Goal: Transaction & Acquisition: Subscribe to service/newsletter

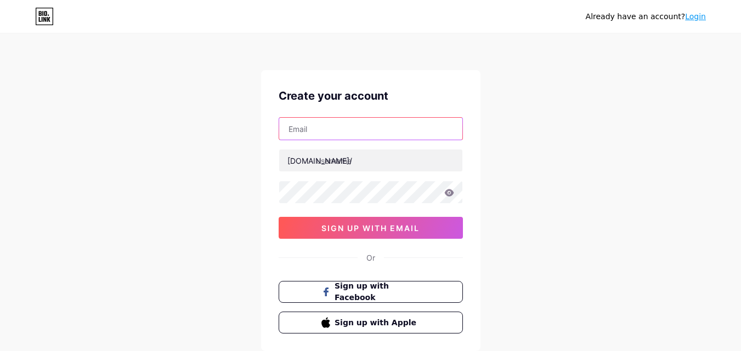
click at [400, 123] on input "text" at bounding box center [370, 129] width 183 height 22
type input "[EMAIL_ADDRESS][DOMAIN_NAME]"
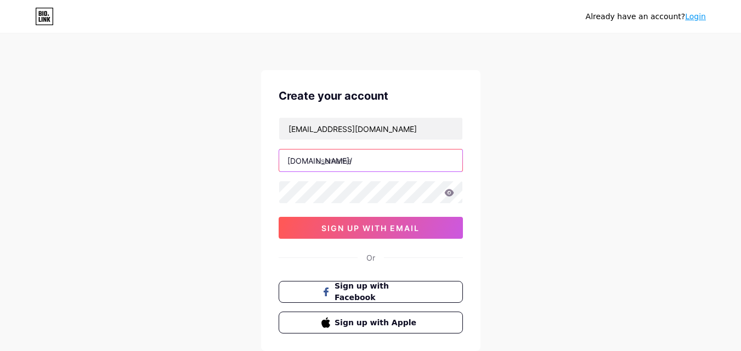
click at [335, 167] on input "text" at bounding box center [370, 161] width 183 height 22
type input "humas"
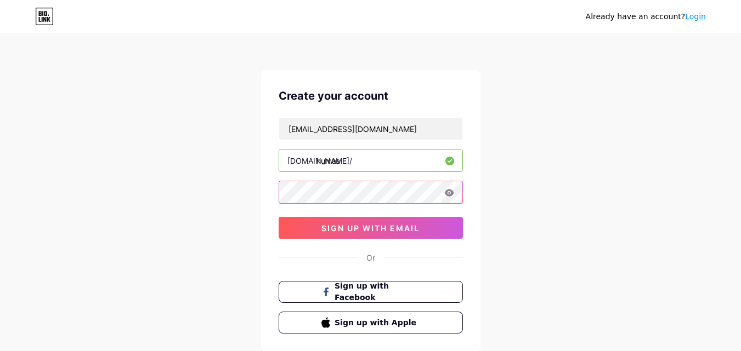
click at [256, 197] on div "Already have an account? Login Create your account [EMAIL_ADDRESS][DOMAIN_NAME]…" at bounding box center [370, 209] width 741 height 419
click at [449, 193] on icon at bounding box center [448, 192] width 9 height 7
click at [451, 196] on icon at bounding box center [448, 192] width 9 height 7
click at [267, 195] on div "Create your account [EMAIL_ADDRESS][DOMAIN_NAME] [DOMAIN_NAME]/ humas 0cAFcWeA4…" at bounding box center [370, 210] width 219 height 281
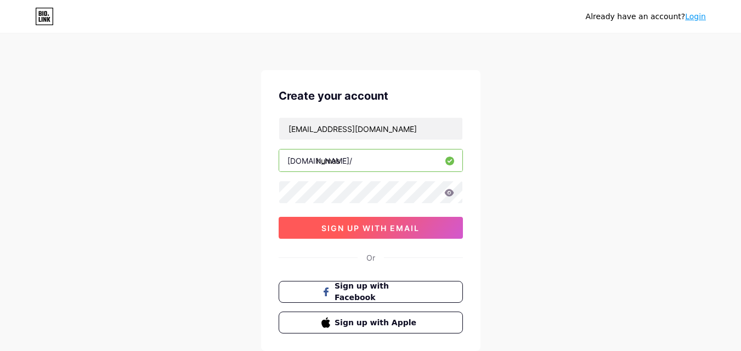
click at [399, 228] on span "sign up with email" at bounding box center [370, 228] width 98 height 9
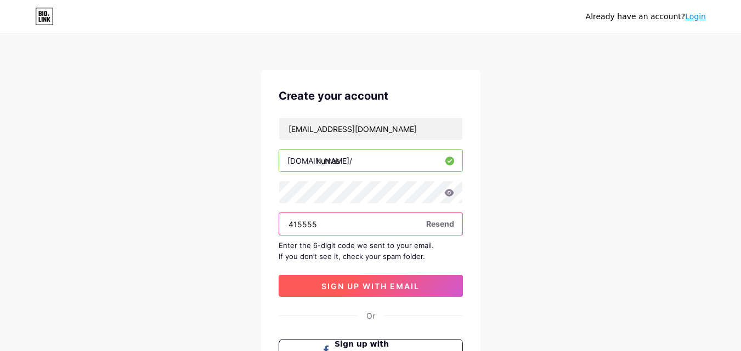
type input "415555"
click at [437, 287] on button "sign up with email" at bounding box center [371, 286] width 184 height 22
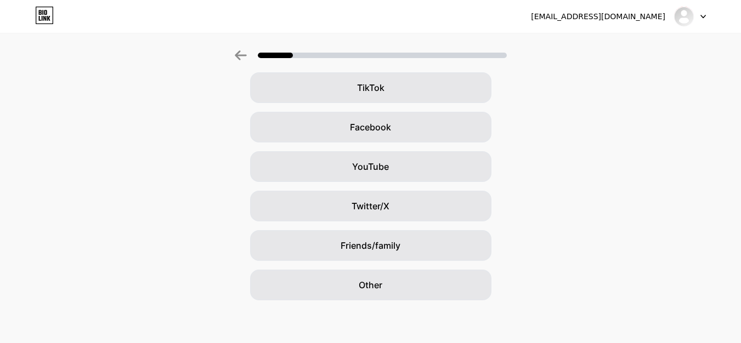
scroll to position [129, 0]
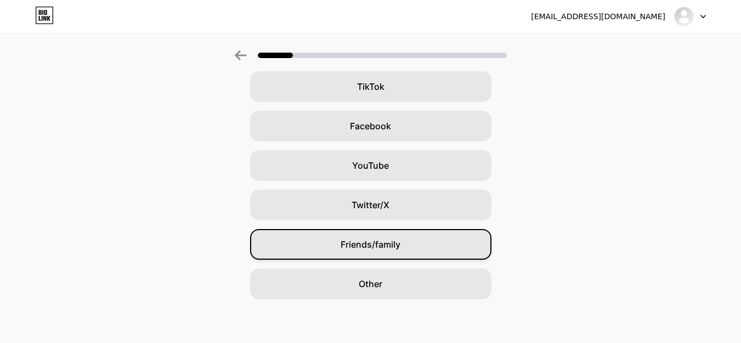
click at [439, 242] on div "Friends/family" at bounding box center [370, 244] width 241 height 31
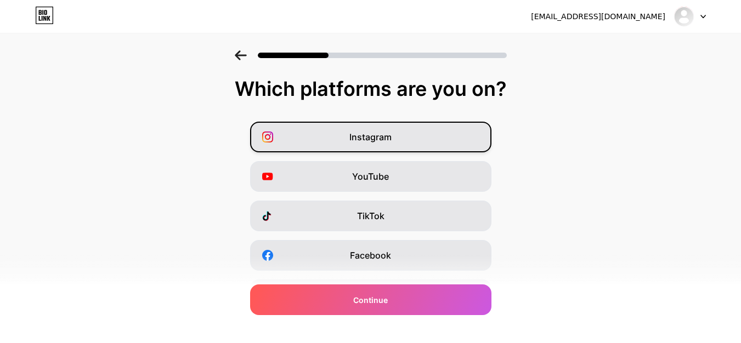
click at [428, 143] on div "Instagram" at bounding box center [370, 137] width 241 height 31
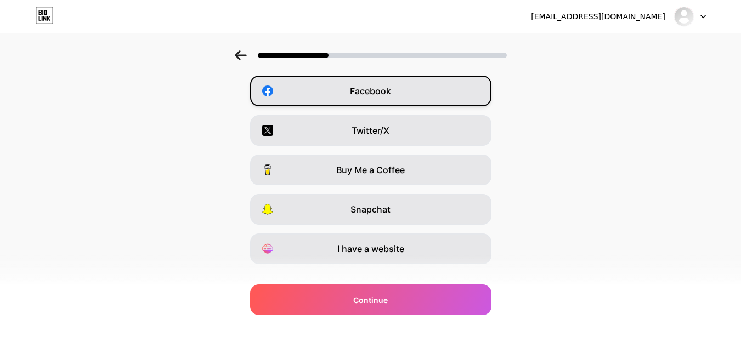
scroll to position [184, 0]
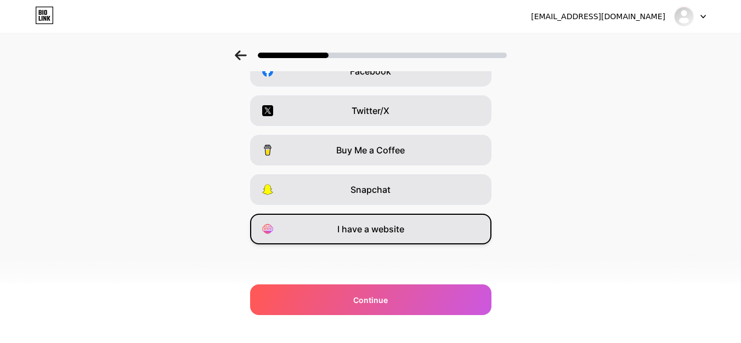
click at [413, 226] on div "I have a website" at bounding box center [370, 229] width 241 height 31
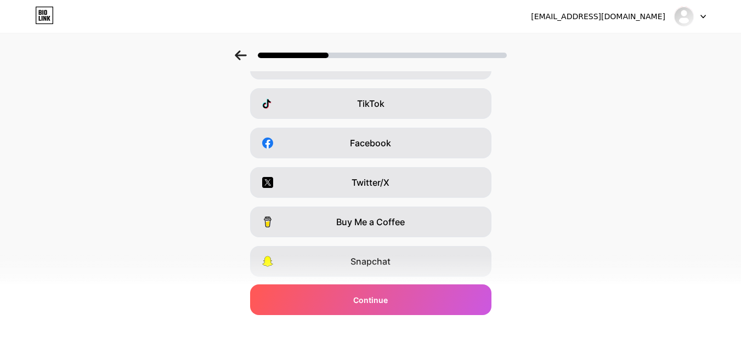
scroll to position [0, 0]
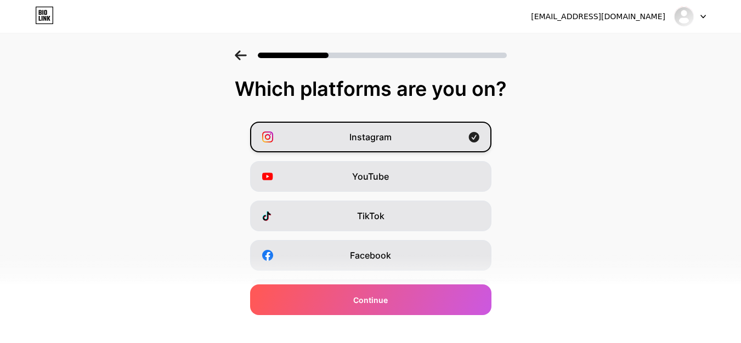
click at [460, 140] on div "Instagram" at bounding box center [370, 137] width 241 height 31
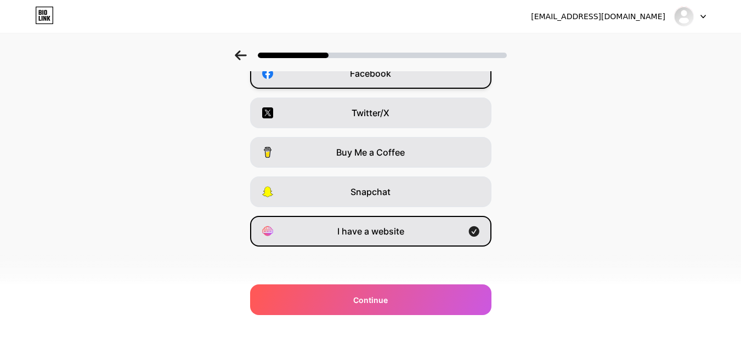
scroll to position [184, 0]
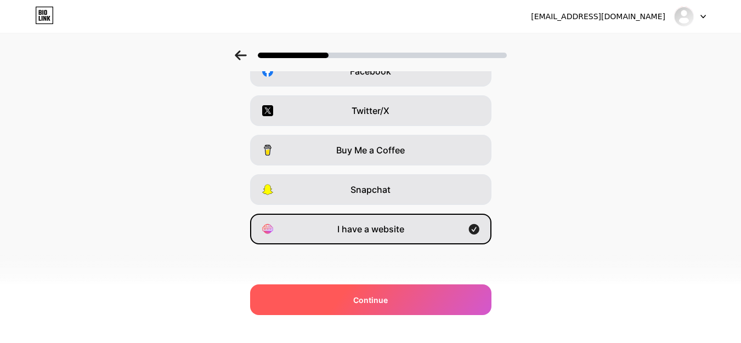
click at [412, 294] on div "Continue" at bounding box center [370, 300] width 241 height 31
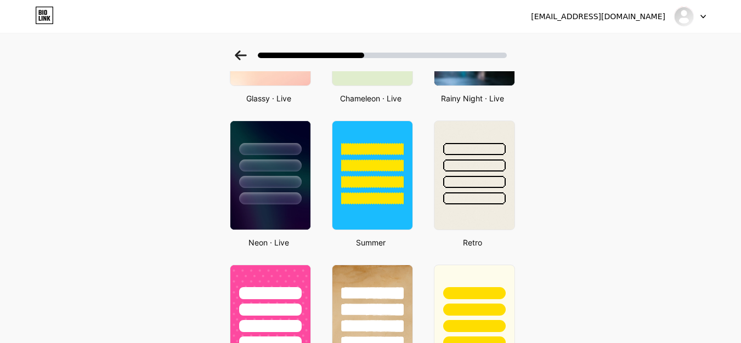
scroll to position [439, 0]
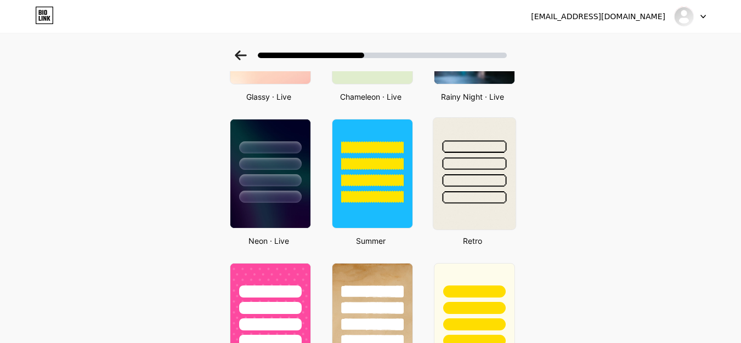
click at [445, 211] on img at bounding box center [474, 174] width 82 height 112
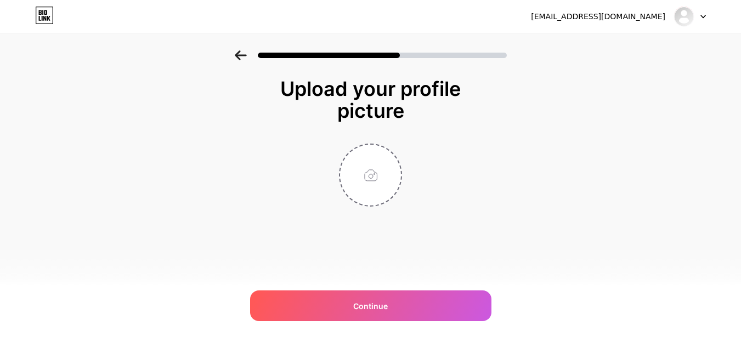
scroll to position [0, 0]
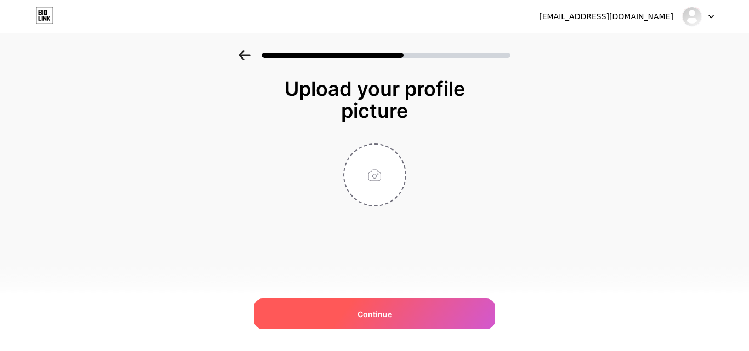
click at [396, 307] on div "Continue" at bounding box center [374, 314] width 241 height 31
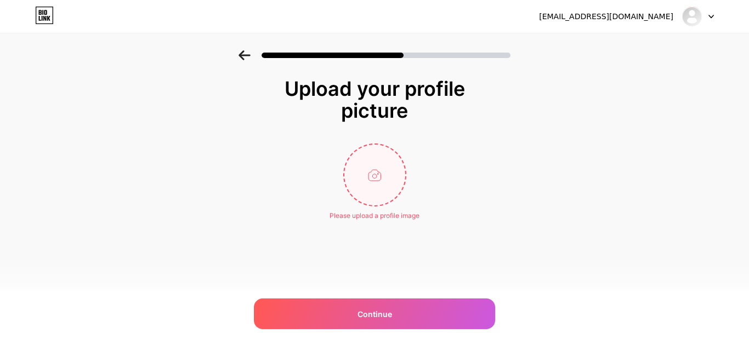
click at [378, 164] on input "file" at bounding box center [374, 175] width 61 height 61
click at [355, 164] on input "file" at bounding box center [374, 175] width 61 height 61
type input "C:\fakepath\logo-universitas-muhammadiyah-[GEOGRAPHIC_DATA]-3.jpg"
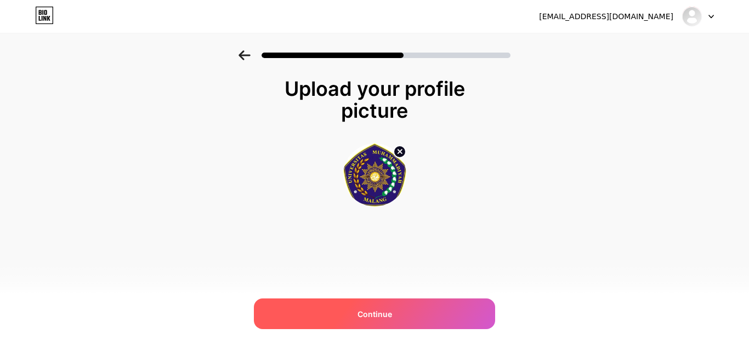
click at [413, 313] on div "Continue" at bounding box center [374, 314] width 241 height 31
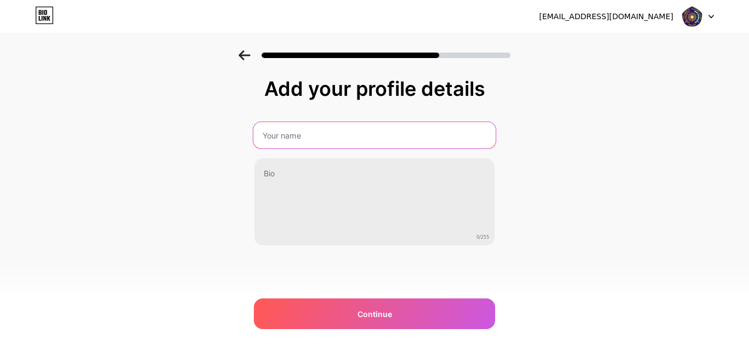
click at [390, 138] on input "text" at bounding box center [374, 135] width 242 height 26
type input "H"
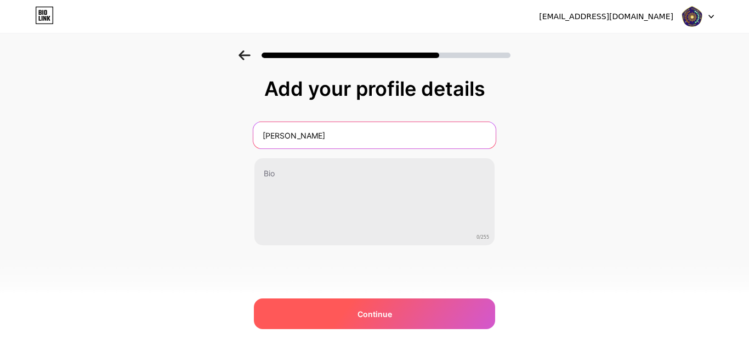
type input "[PERSON_NAME]"
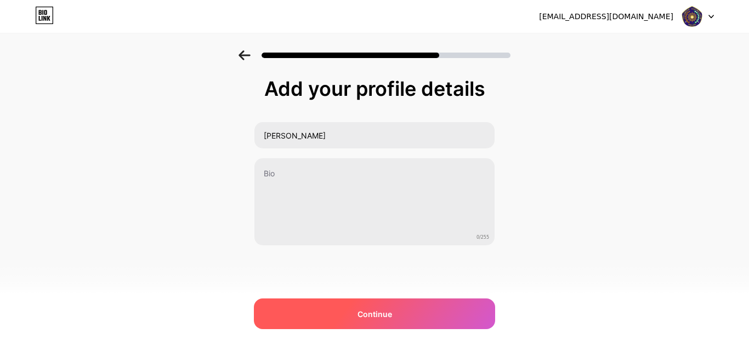
click at [432, 313] on div "Continue" at bounding box center [374, 314] width 241 height 31
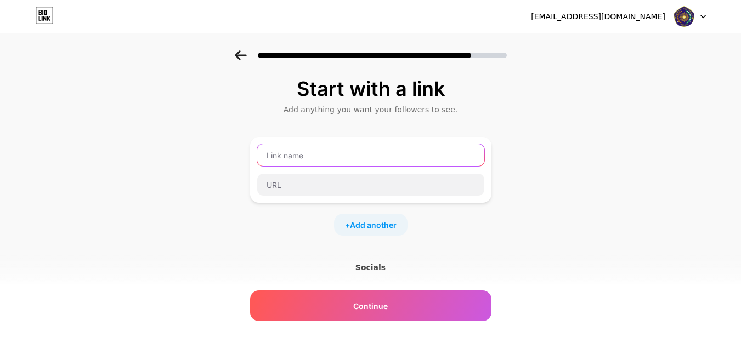
click at [345, 163] on input "text" at bounding box center [370, 155] width 227 height 22
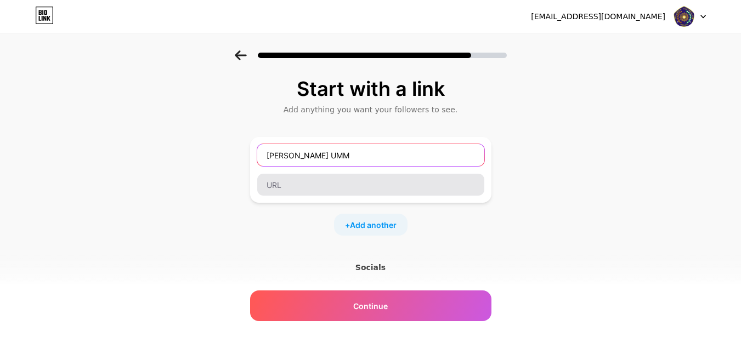
type input "[PERSON_NAME] UMM"
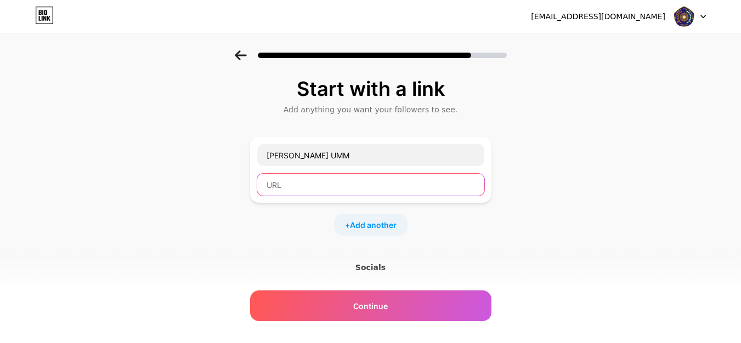
click at [450, 190] on input "text" at bounding box center [370, 185] width 227 height 22
type input "b"
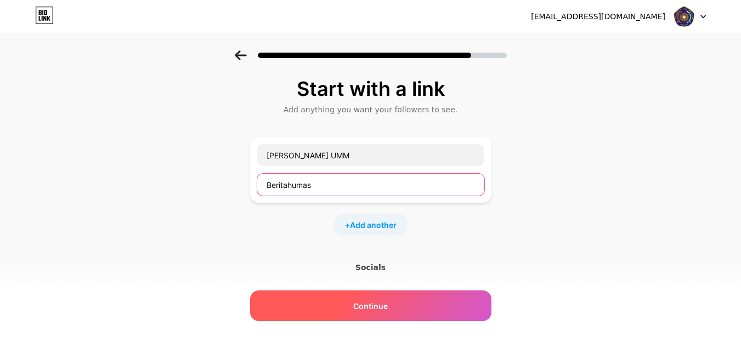
type input "Beritahumas"
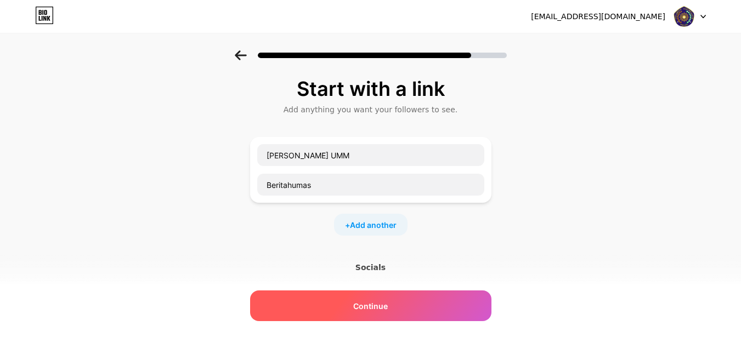
click at [450, 307] on div "Continue" at bounding box center [370, 306] width 241 height 31
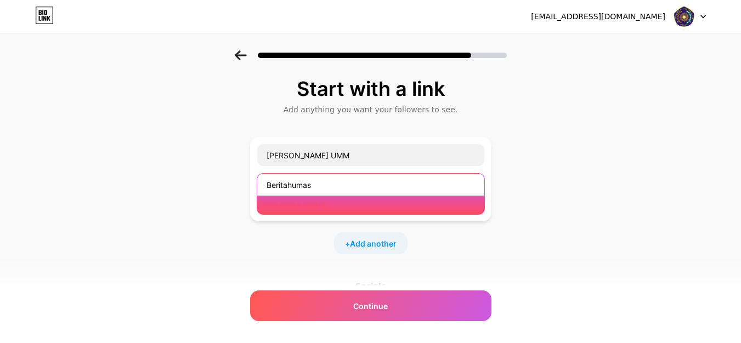
drag, startPoint x: 330, startPoint y: 192, endPoint x: 256, endPoint y: 188, distance: 73.6
click at [256, 188] on div "[PERSON_NAME] UMM Beritahumas Please enter a valid url" at bounding box center [370, 179] width 241 height 84
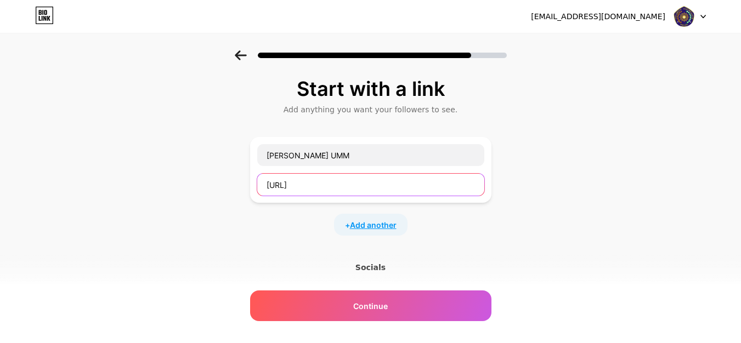
type input "[URL]"
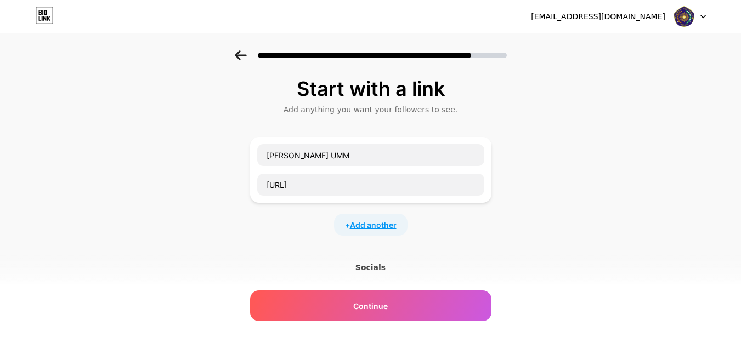
click at [381, 222] on span "Add another" at bounding box center [373, 225] width 47 height 12
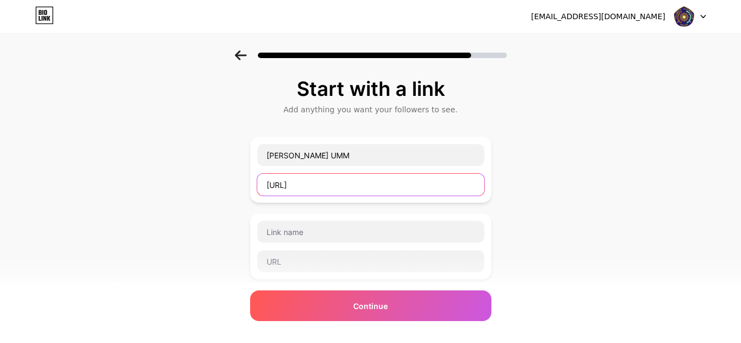
click at [367, 186] on input "[URL]" at bounding box center [370, 185] width 227 height 22
drag, startPoint x: 367, startPoint y: 186, endPoint x: 246, endPoint y: 186, distance: 121.7
click at [246, 186] on div "Start with a link Add anything you want your followers to see. [PERSON_NAME] UM…" at bounding box center [370, 281] width 741 height 462
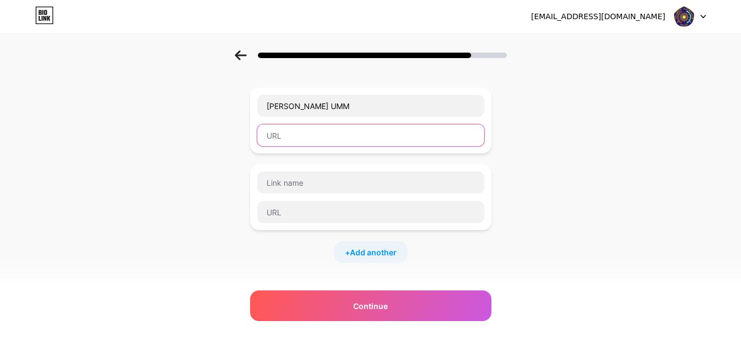
scroll to position [213, 0]
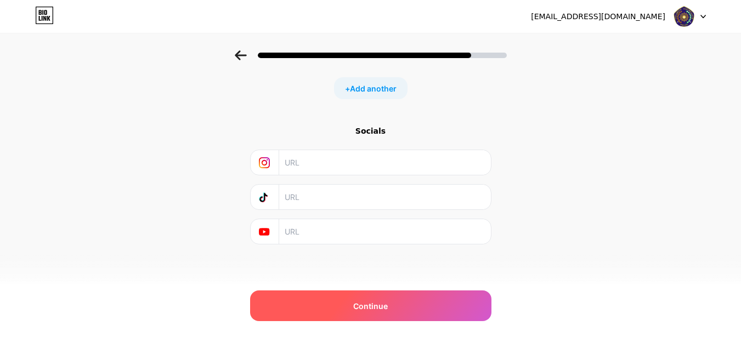
click at [444, 299] on div "Continue" at bounding box center [370, 306] width 241 height 31
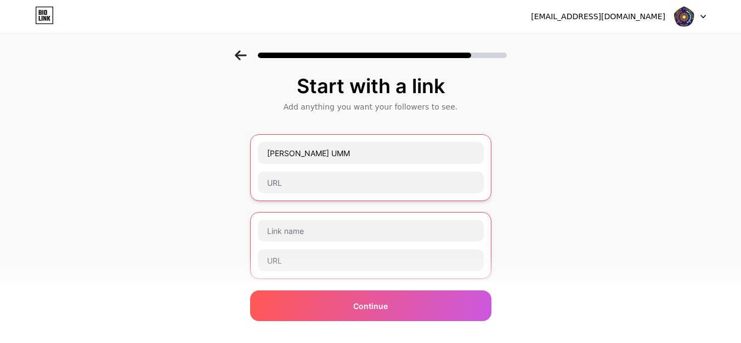
scroll to position [0, 0]
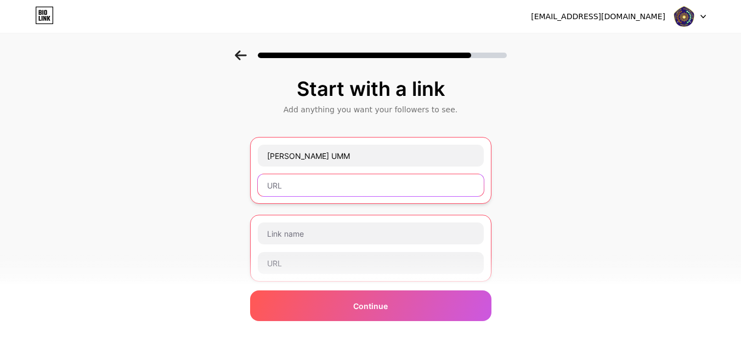
click at [430, 190] on input "text" at bounding box center [371, 185] width 226 height 22
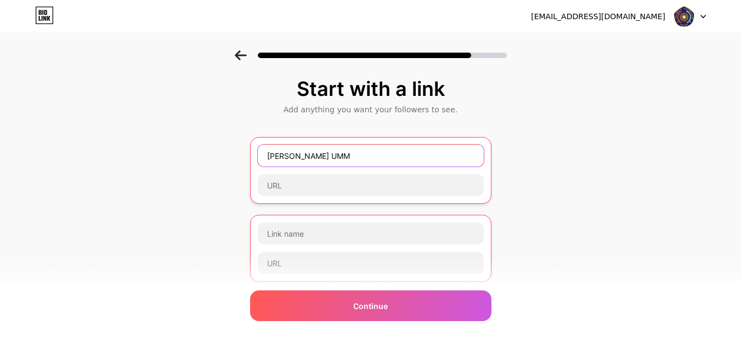
drag, startPoint x: 340, startPoint y: 155, endPoint x: 266, endPoint y: 160, distance: 73.6
click at [266, 160] on input "[PERSON_NAME] UMM" at bounding box center [371, 156] width 226 height 22
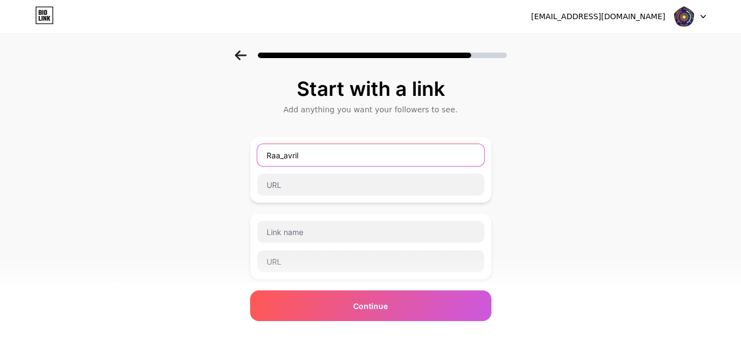
type input "Raa_avril"
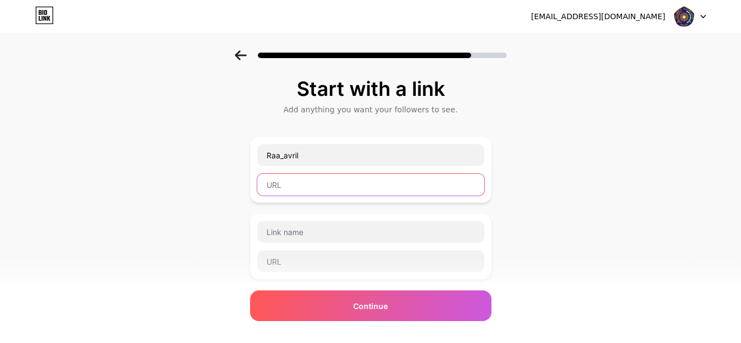
click at [386, 181] on input "text" at bounding box center [370, 185] width 227 height 22
paste input "[URL][DOMAIN_NAME]"
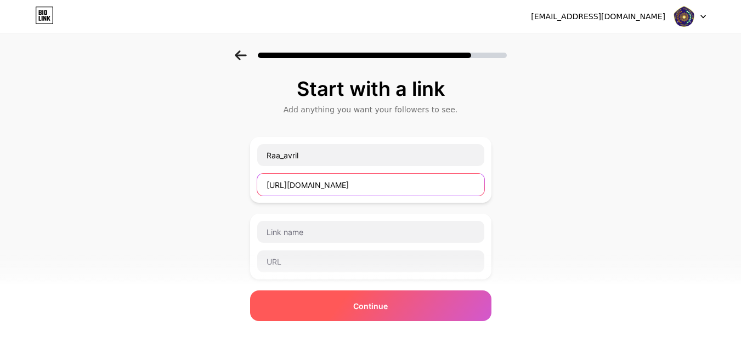
type input "[URL][DOMAIN_NAME]"
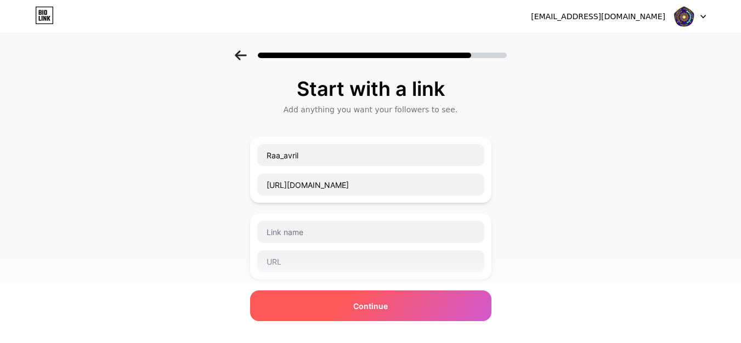
click at [416, 309] on div "Continue" at bounding box center [370, 306] width 241 height 31
click at [416, 308] on div "Continue" at bounding box center [370, 306] width 241 height 31
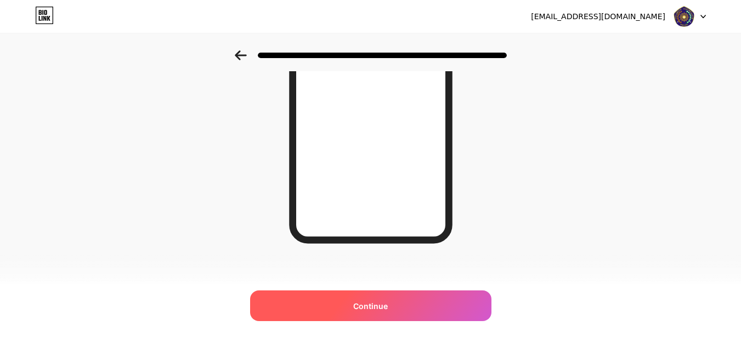
scroll to position [208, 0]
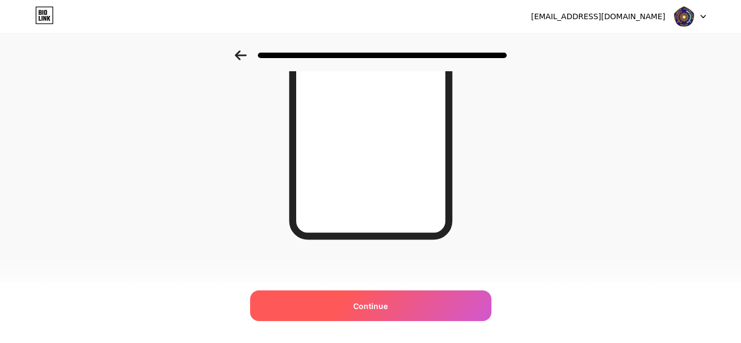
click at [401, 298] on div "Continue" at bounding box center [370, 306] width 241 height 31
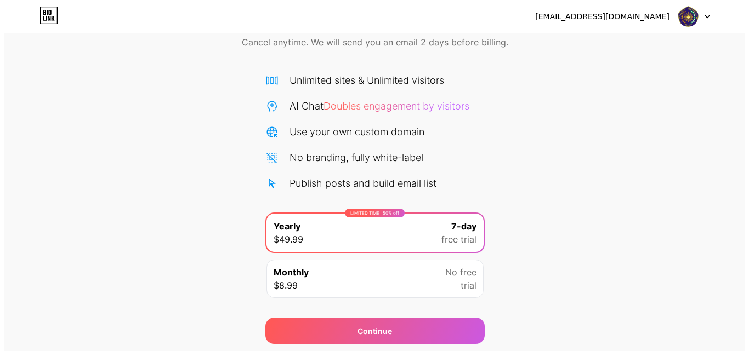
scroll to position [90, 0]
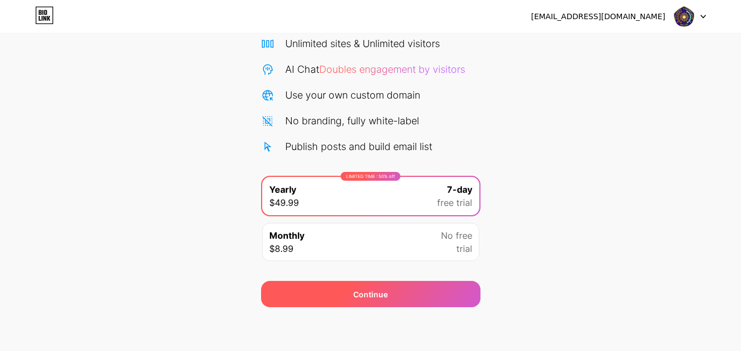
click at [463, 291] on div "Continue" at bounding box center [370, 294] width 219 height 26
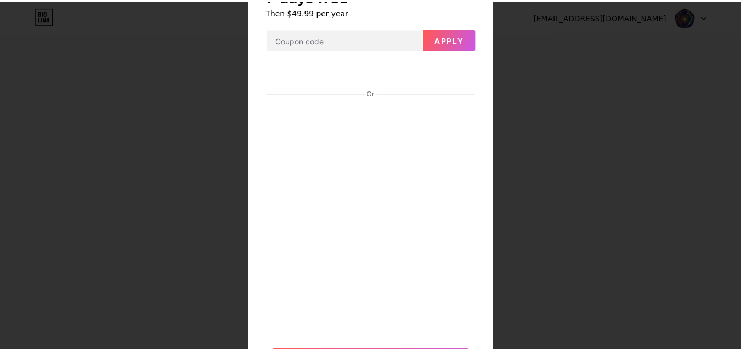
scroll to position [0, 0]
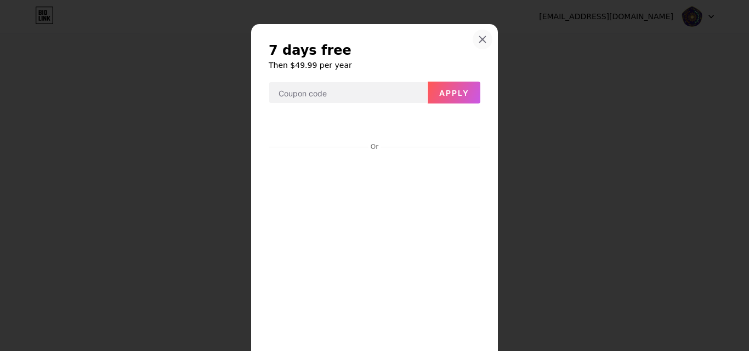
click at [478, 41] on icon at bounding box center [482, 39] width 9 height 9
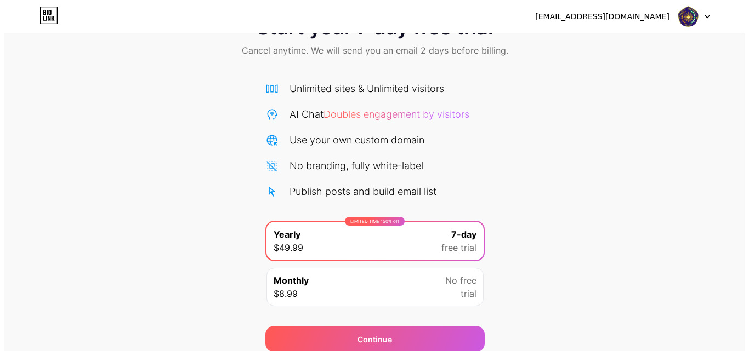
scroll to position [90, 0]
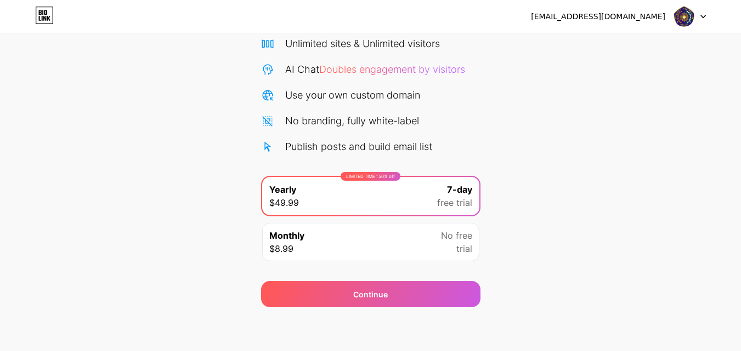
click at [700, 18] on icon at bounding box center [702, 17] width 5 height 4
click at [598, 111] on div "Start your 7 day free trial Cancel anytime. We will send you an email 2 days be…" at bounding box center [370, 134] width 741 height 347
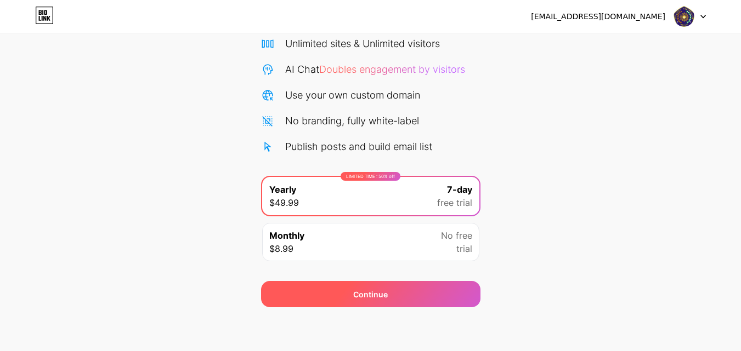
click at [426, 294] on div "Continue" at bounding box center [370, 294] width 219 height 26
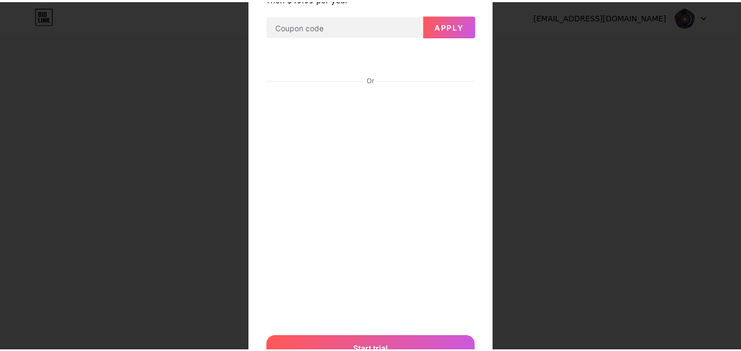
scroll to position [0, 0]
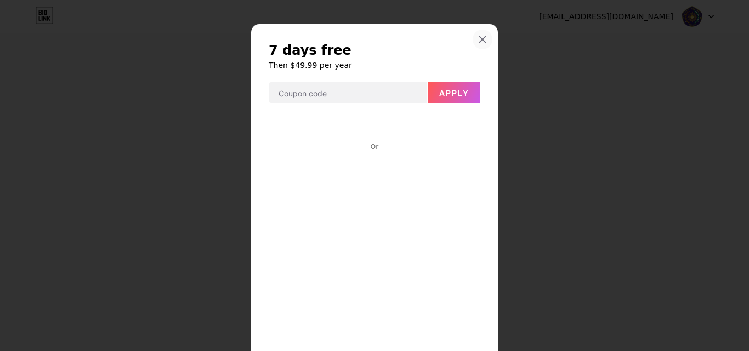
click at [476, 35] on div at bounding box center [483, 40] width 20 height 20
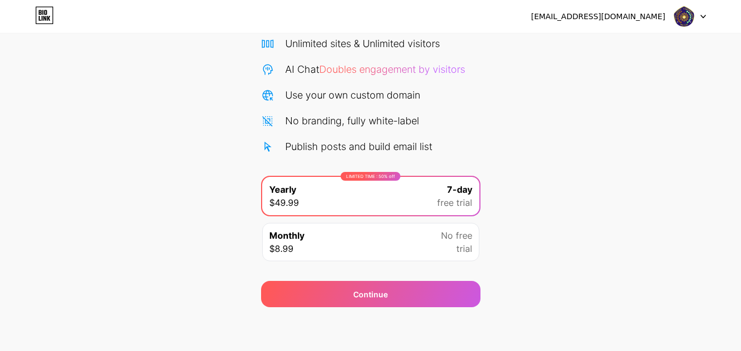
click at [695, 16] on div at bounding box center [690, 17] width 32 height 20
click at [17, 49] on div "Start your 7 day free trial Cancel anytime. We will send you an email 2 days be…" at bounding box center [370, 134] width 741 height 347
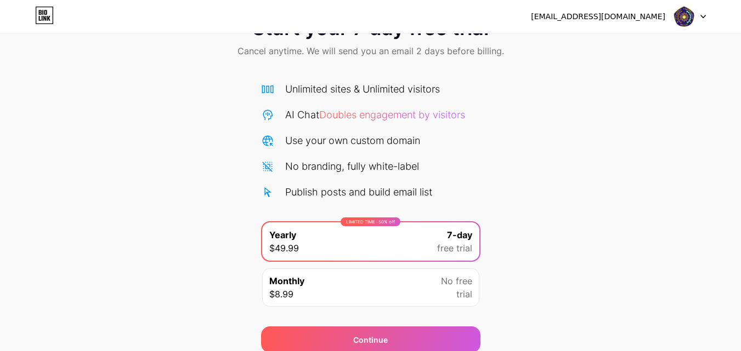
scroll to position [90, 0]
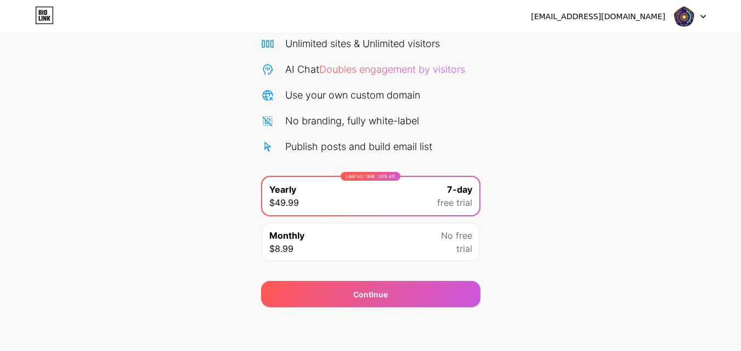
click at [309, 235] on div "Monthly $8.99 No free trial" at bounding box center [370, 242] width 217 height 38
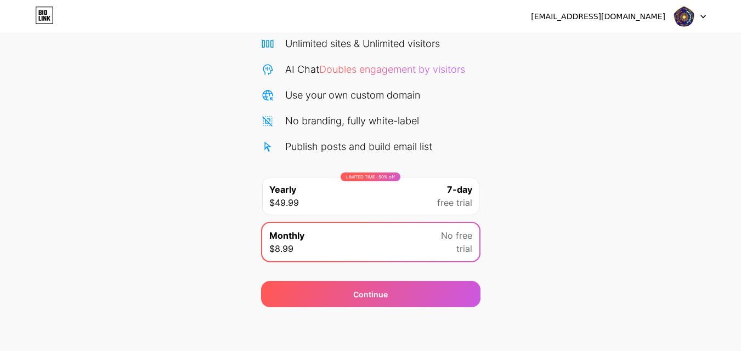
click at [388, 198] on div "LIMITED TIME : 50% off Yearly $49.99 7-day free trial" at bounding box center [370, 196] width 217 height 38
